Goal: Find specific page/section: Find specific page/section

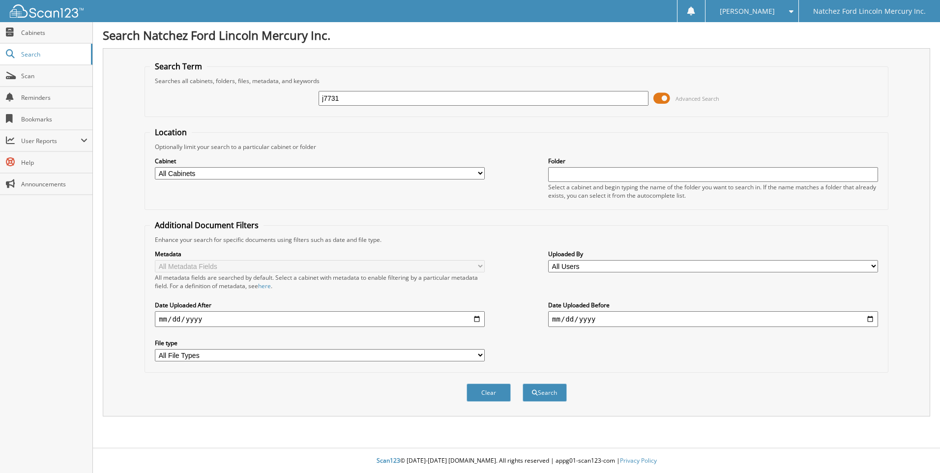
type input "j7731"
click at [523, 384] on button "Search" at bounding box center [545, 393] width 44 height 18
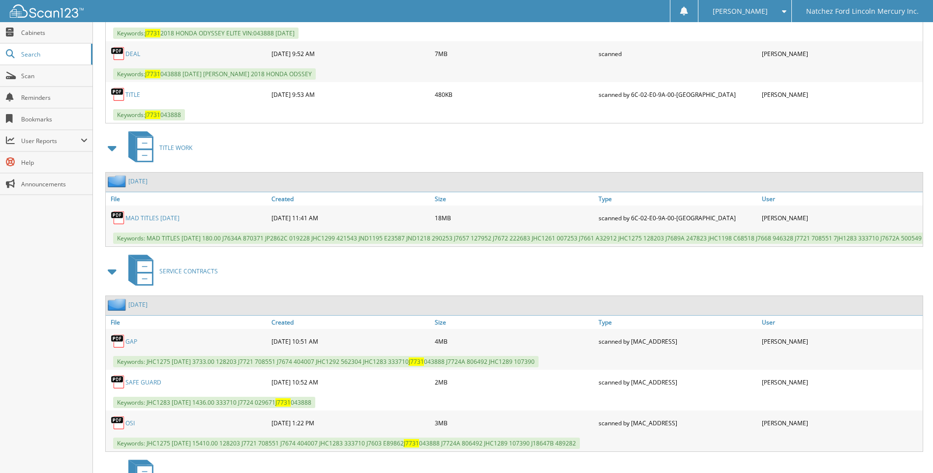
scroll to position [573, 0]
click at [174, 219] on link "MAD TITLES [DATE]" at bounding box center [152, 218] width 54 height 8
click at [36, 37] on link "Cabinets" at bounding box center [46, 32] width 92 height 21
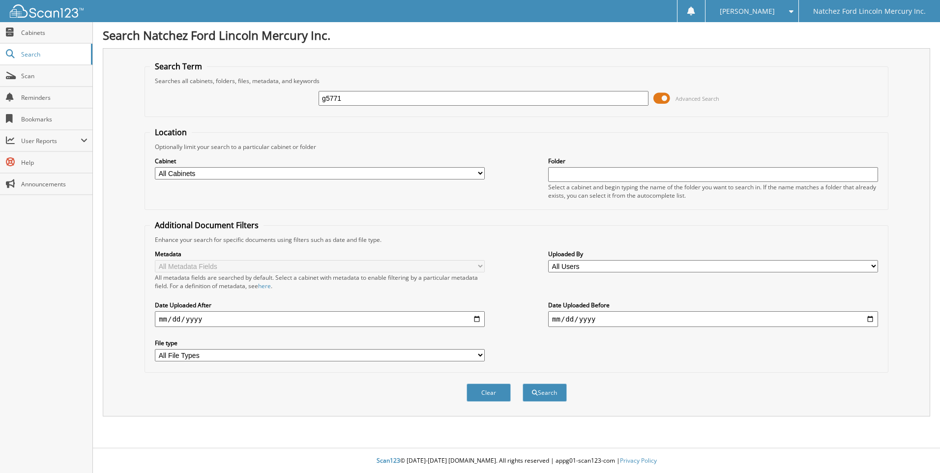
type input "g5771"
click at [523, 384] on button "Search" at bounding box center [545, 393] width 44 height 18
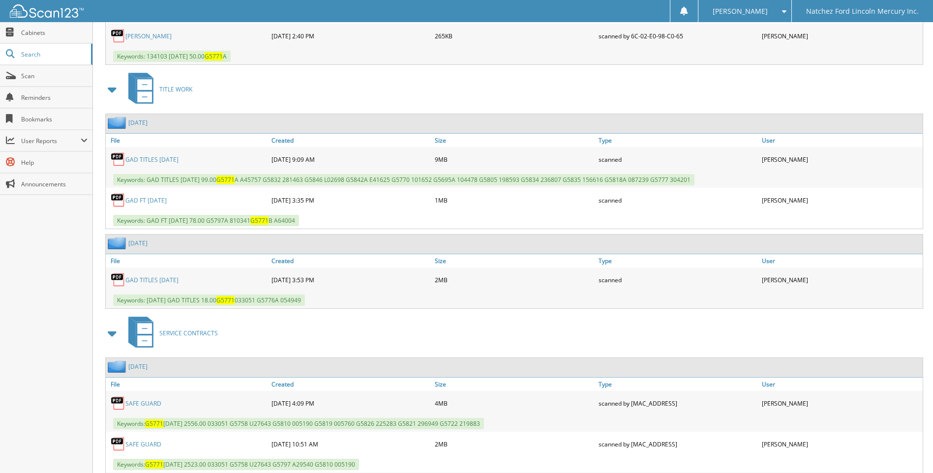
scroll to position [1800, 0]
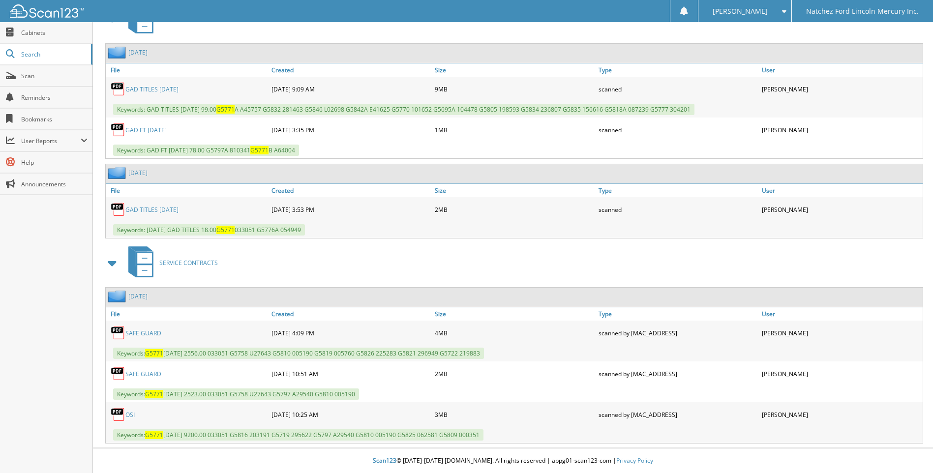
click at [174, 210] on link "GAD TITLES 8-26-25" at bounding box center [151, 210] width 53 height 8
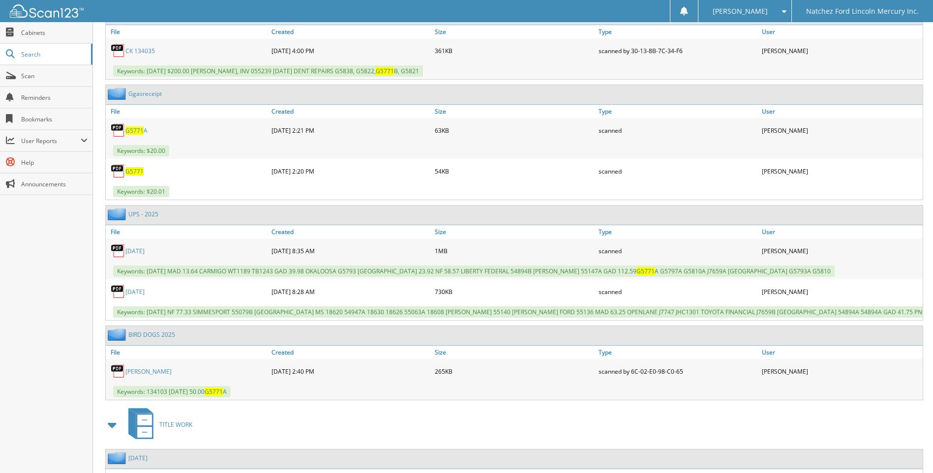
scroll to position [7, 0]
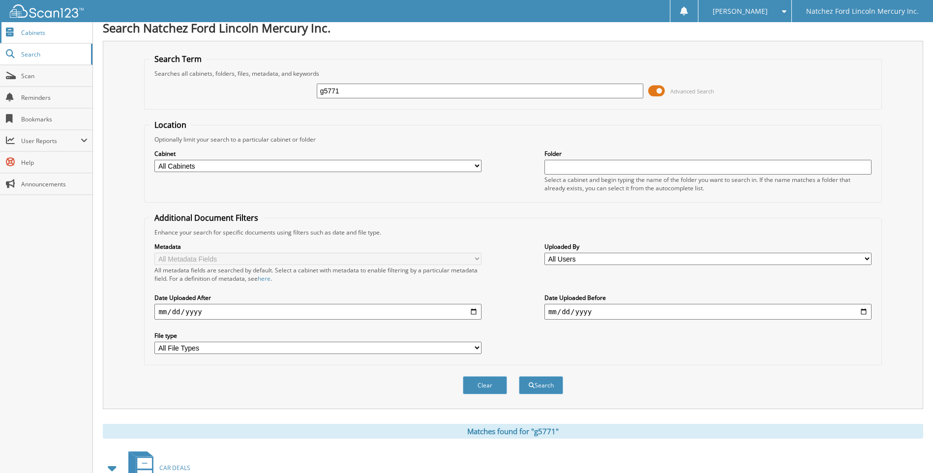
click at [31, 31] on span "Cabinets" at bounding box center [54, 33] width 66 height 8
